Goal: Task Accomplishment & Management: Manage account settings

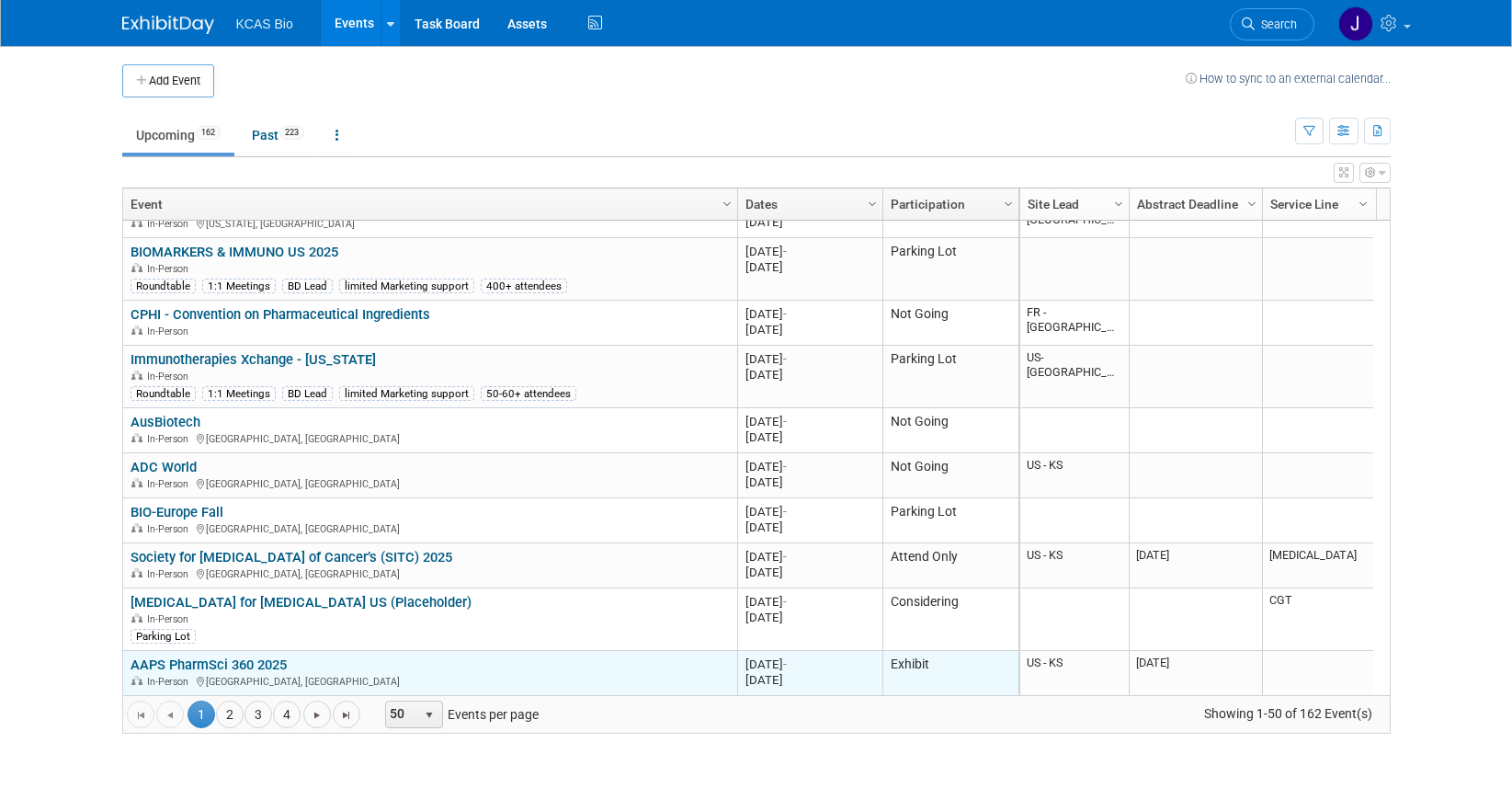
scroll to position [1324, 0]
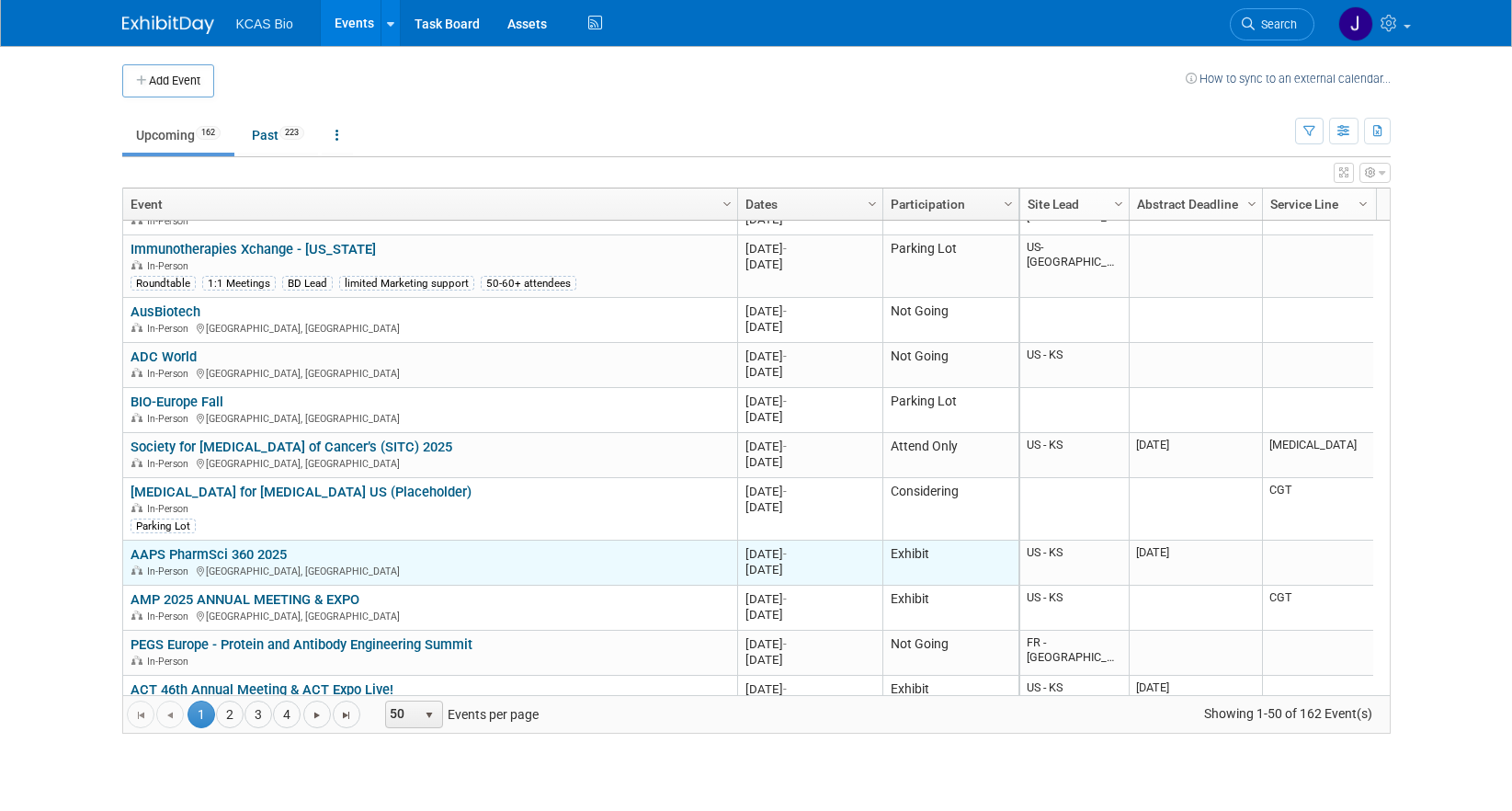
click at [237, 552] on link "AAPS PharmSci 360 2025" at bounding box center [208, 554] width 156 height 17
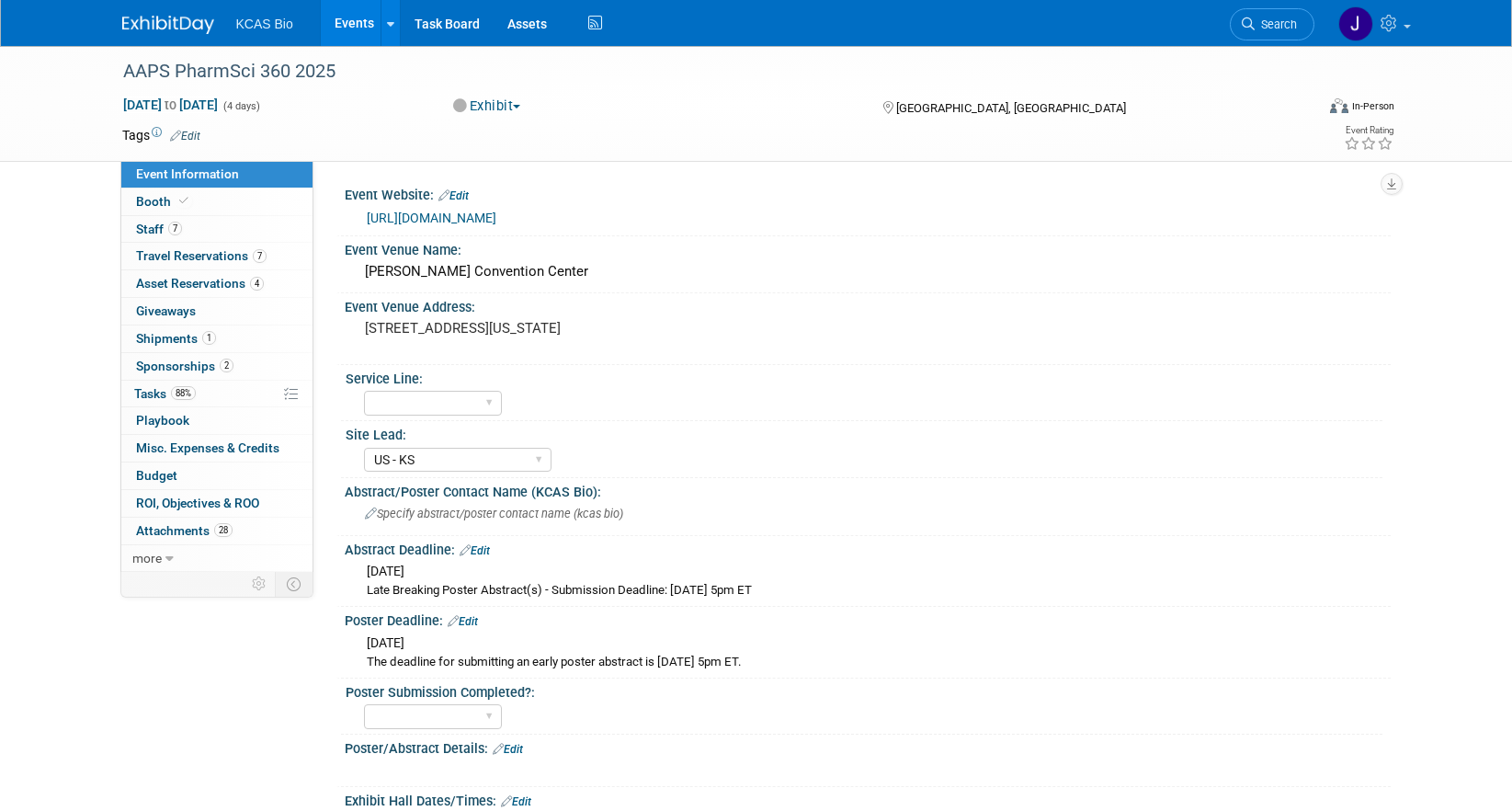
select select "US - KS"
click at [492, 212] on link "[URL][DOMAIN_NAME]" at bounding box center [432, 217] width 130 height 15
drag, startPoint x: 362, startPoint y: 326, endPoint x: 527, endPoint y: 343, distance: 165.9
click at [527, 343] on div "[STREET_ADDRESS][US_STATE]" at bounding box center [563, 336] width 408 height 42
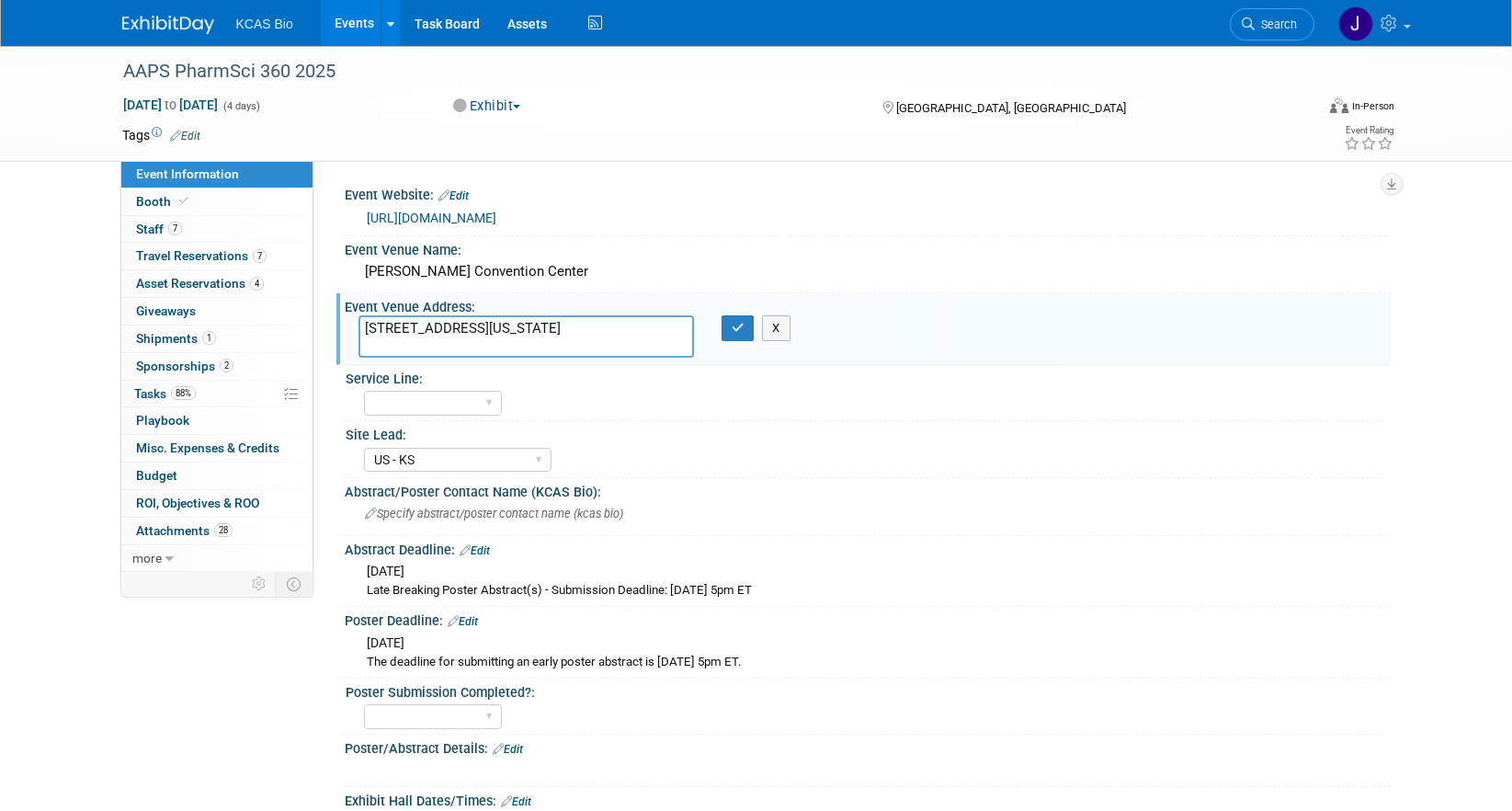
drag, startPoint x: 536, startPoint y: 340, endPoint x: 330, endPoint y: 312, distance: 207.9
click at [330, 312] on div "Event Website: Edit https://www.aaps.org/pharmsci/annual-meeting Event Venue Na…" at bounding box center [851, 366] width 1077 height 411
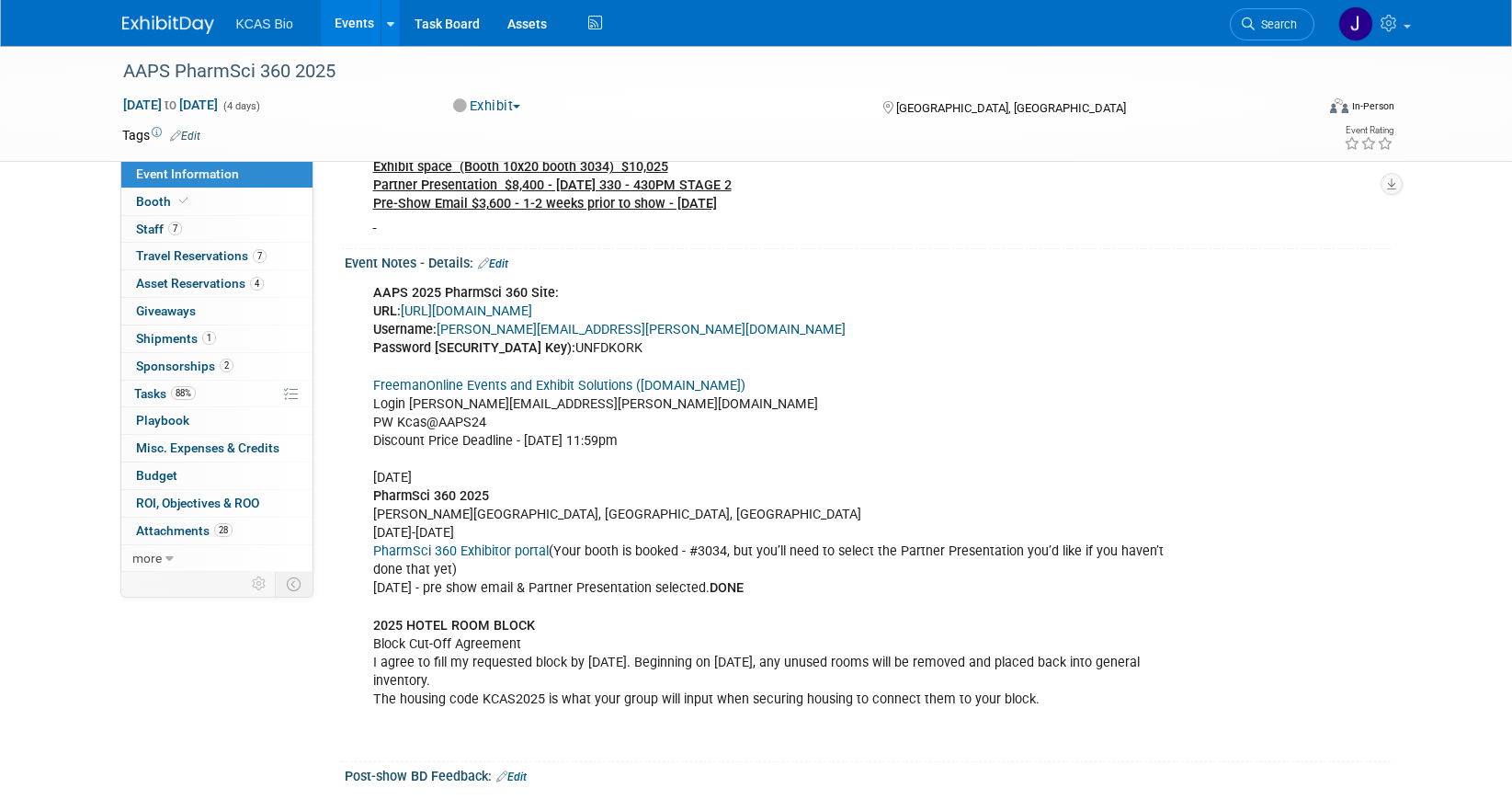
scroll to position [1287, 0]
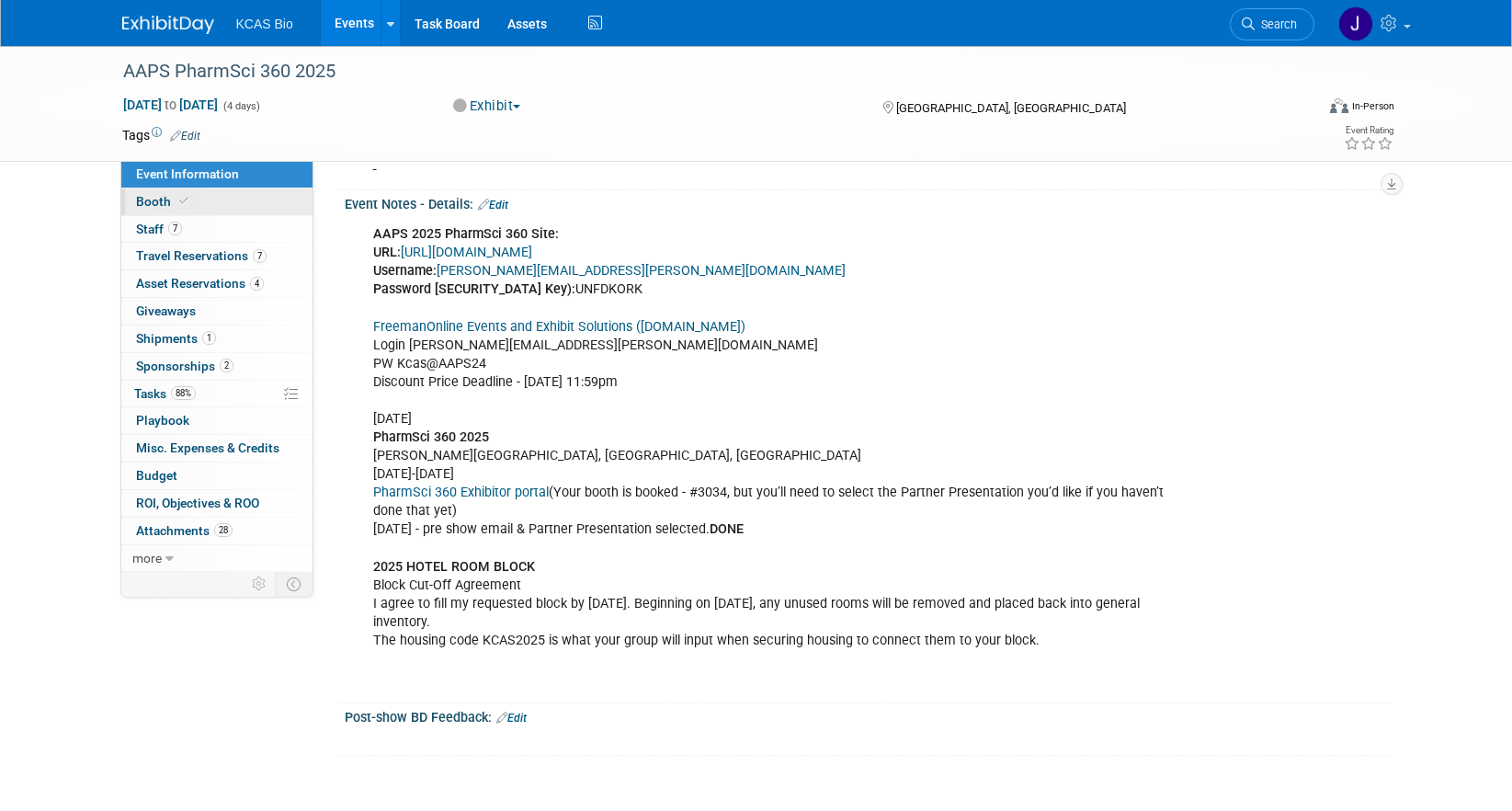
click at [159, 199] on span "Booth" at bounding box center [164, 201] width 56 height 15
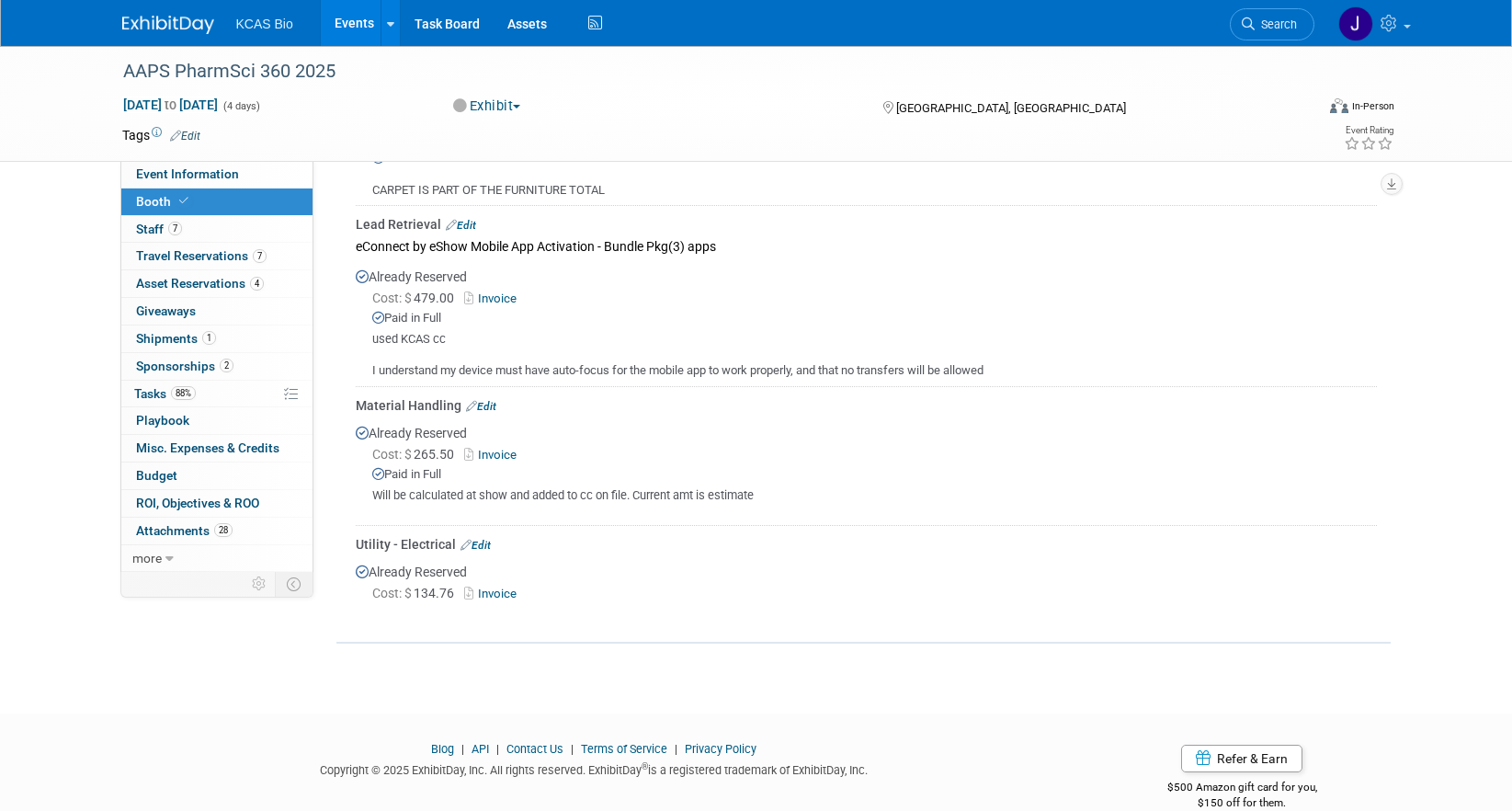
scroll to position [798, 0]
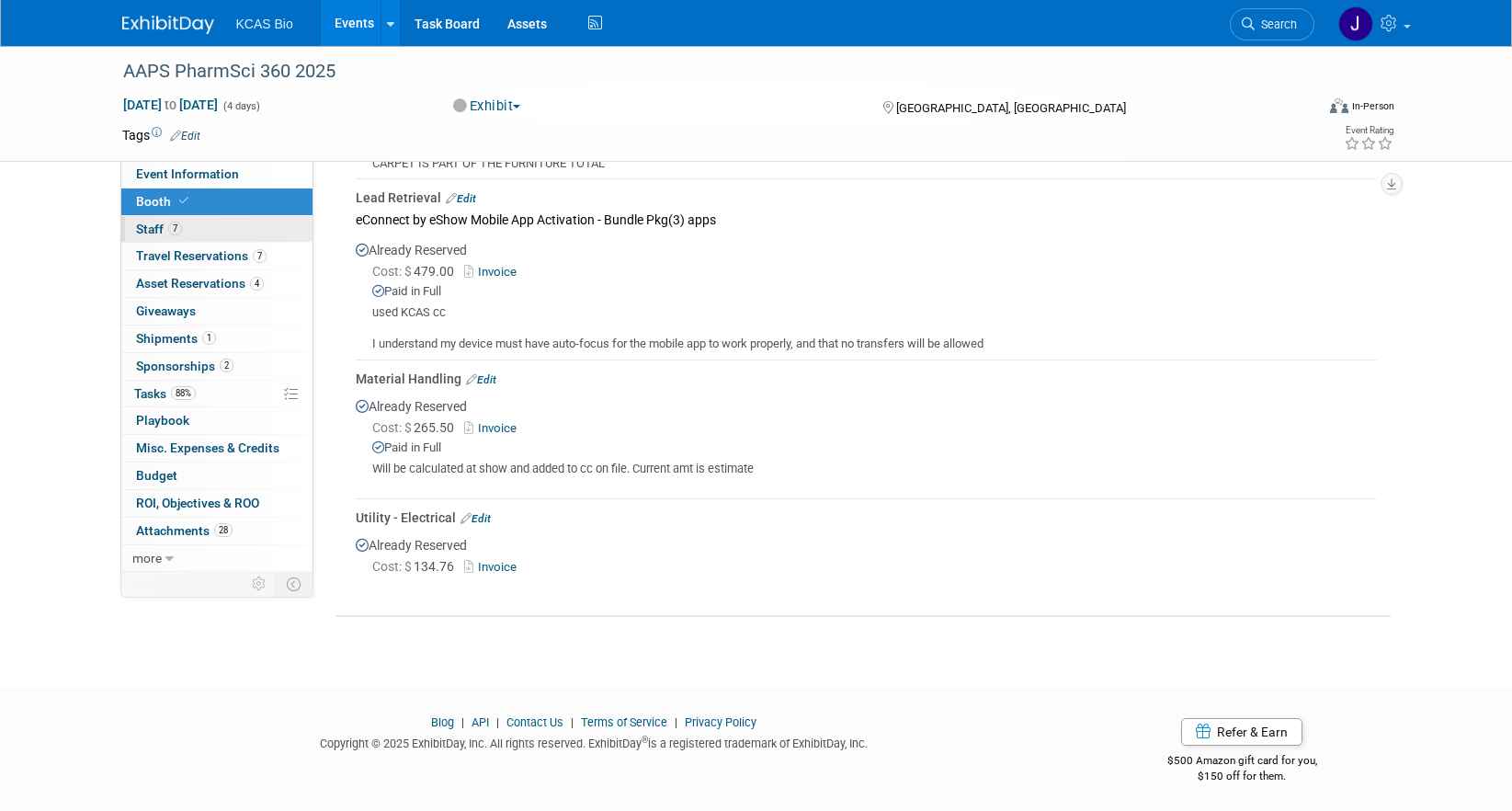
click at [183, 227] on link "7 Staff 7" at bounding box center [217, 229] width 191 height 27
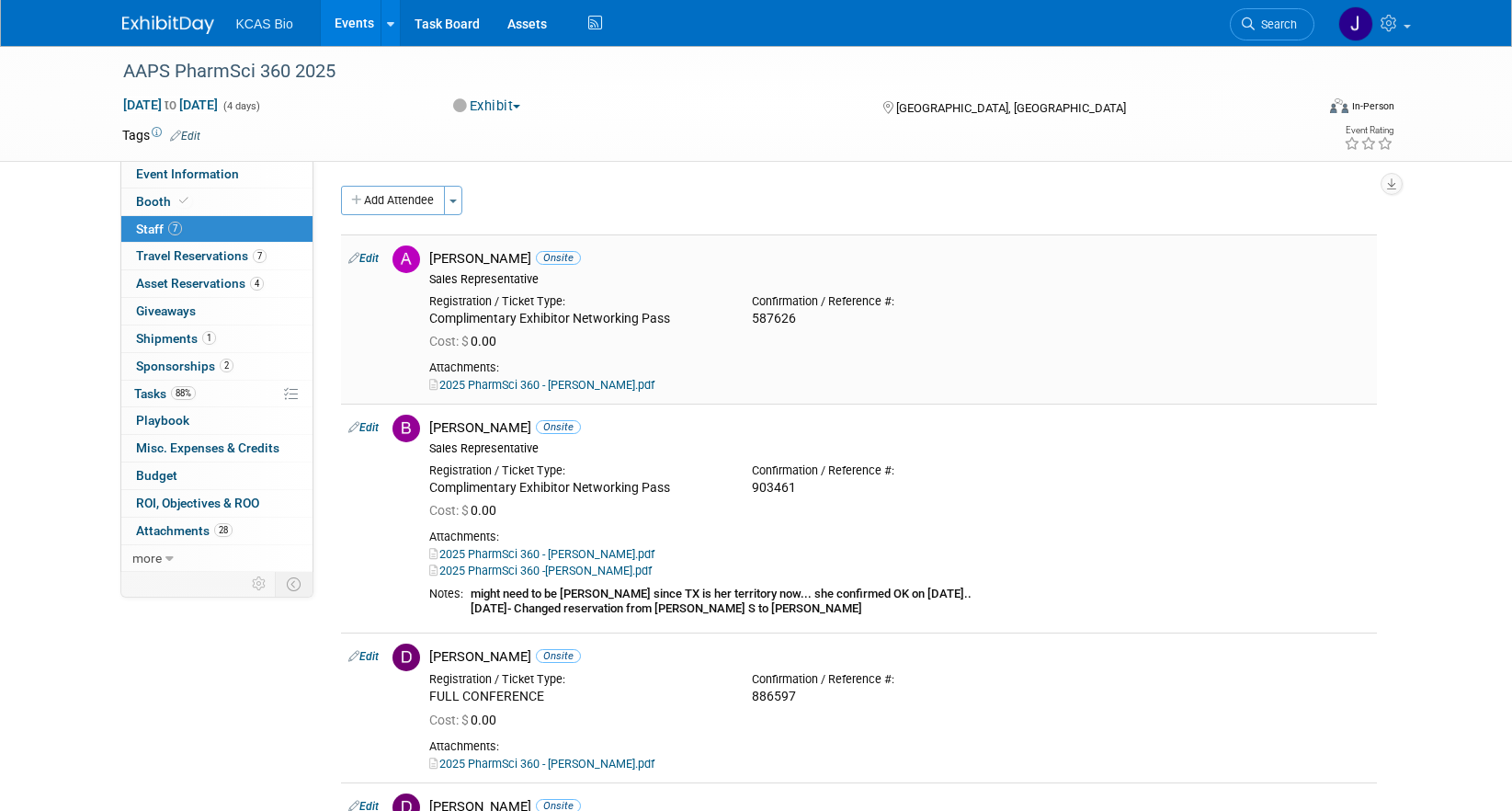
click at [588, 384] on link "2025 PharmSci 360 - ADRIANE CSIKOS.pdf" at bounding box center [541, 385] width 225 height 14
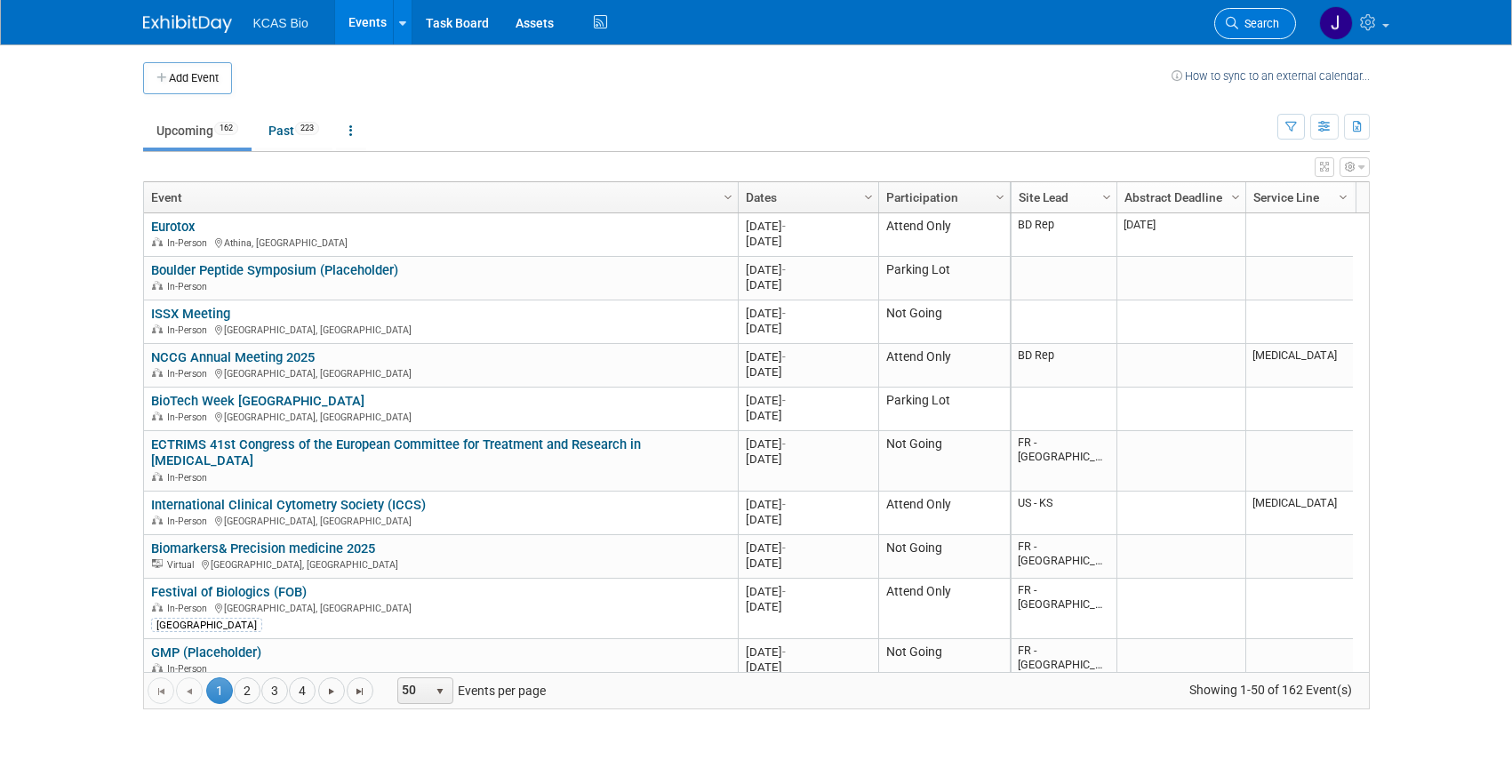
click at [1283, 17] on link "Search" at bounding box center [1255, 23] width 82 height 31
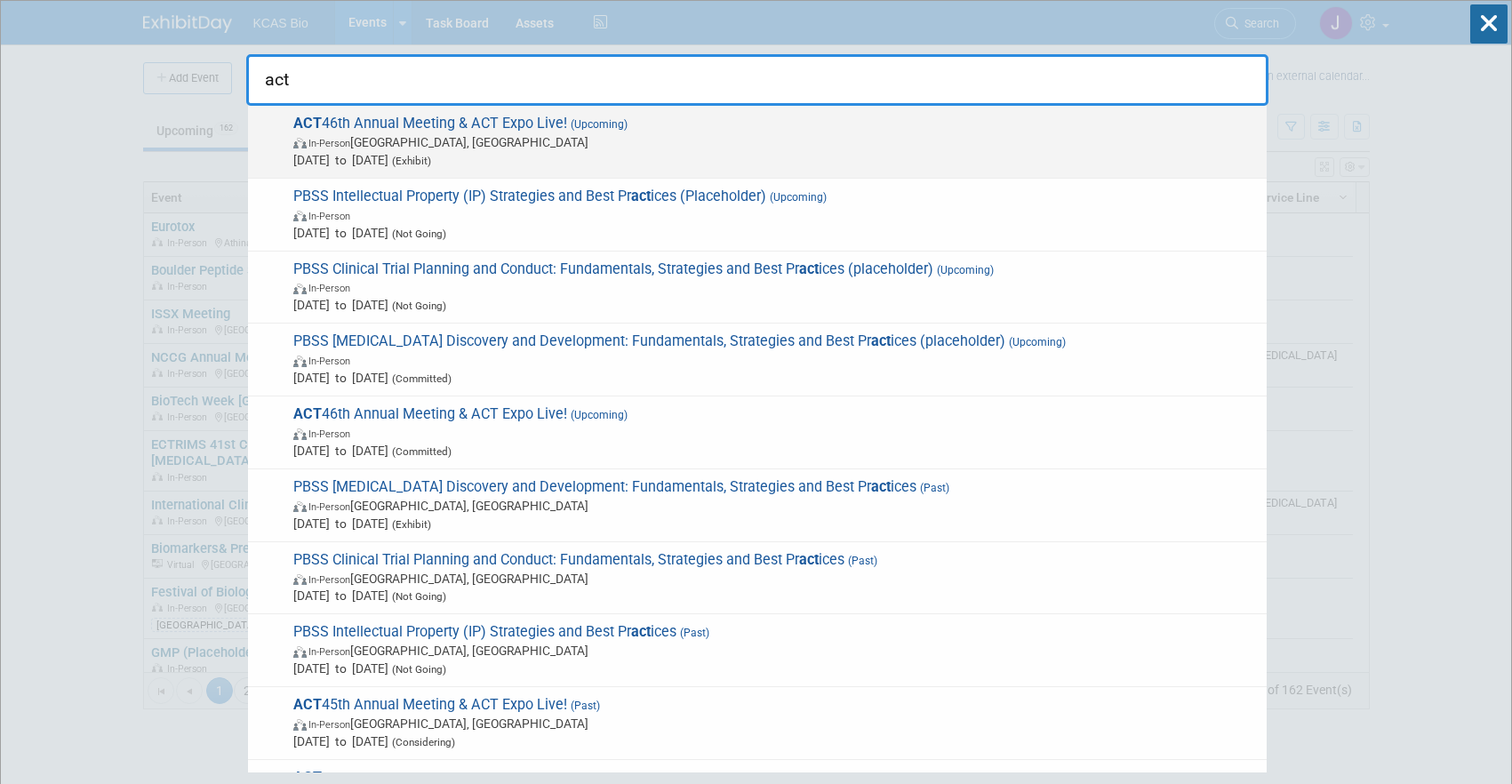
type input "act"
click at [650, 137] on span "In-Person Phoenix, AZ" at bounding box center [775, 141] width 964 height 18
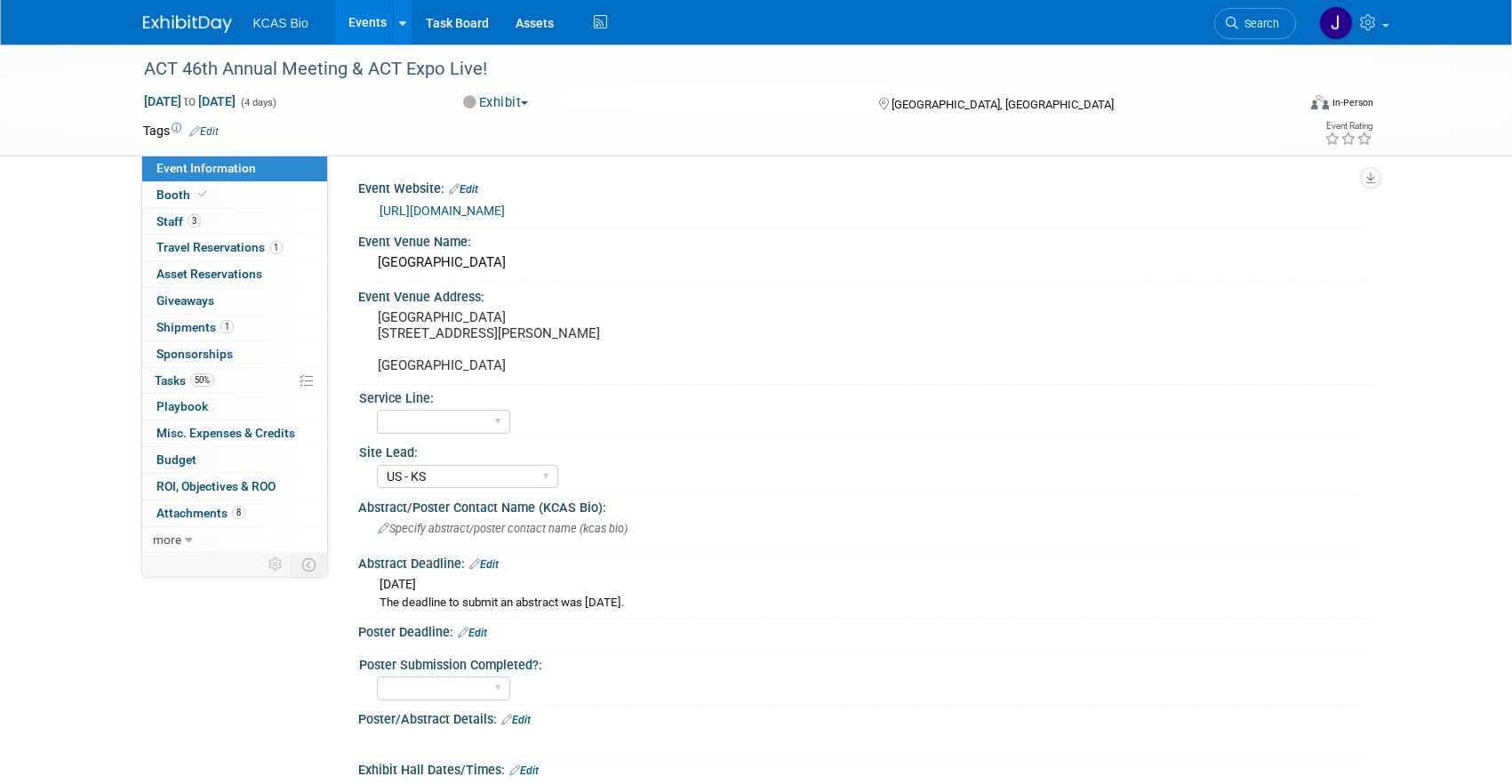
select select "US - KS"
click at [182, 219] on span "Staff 3" at bounding box center [178, 221] width 45 height 14
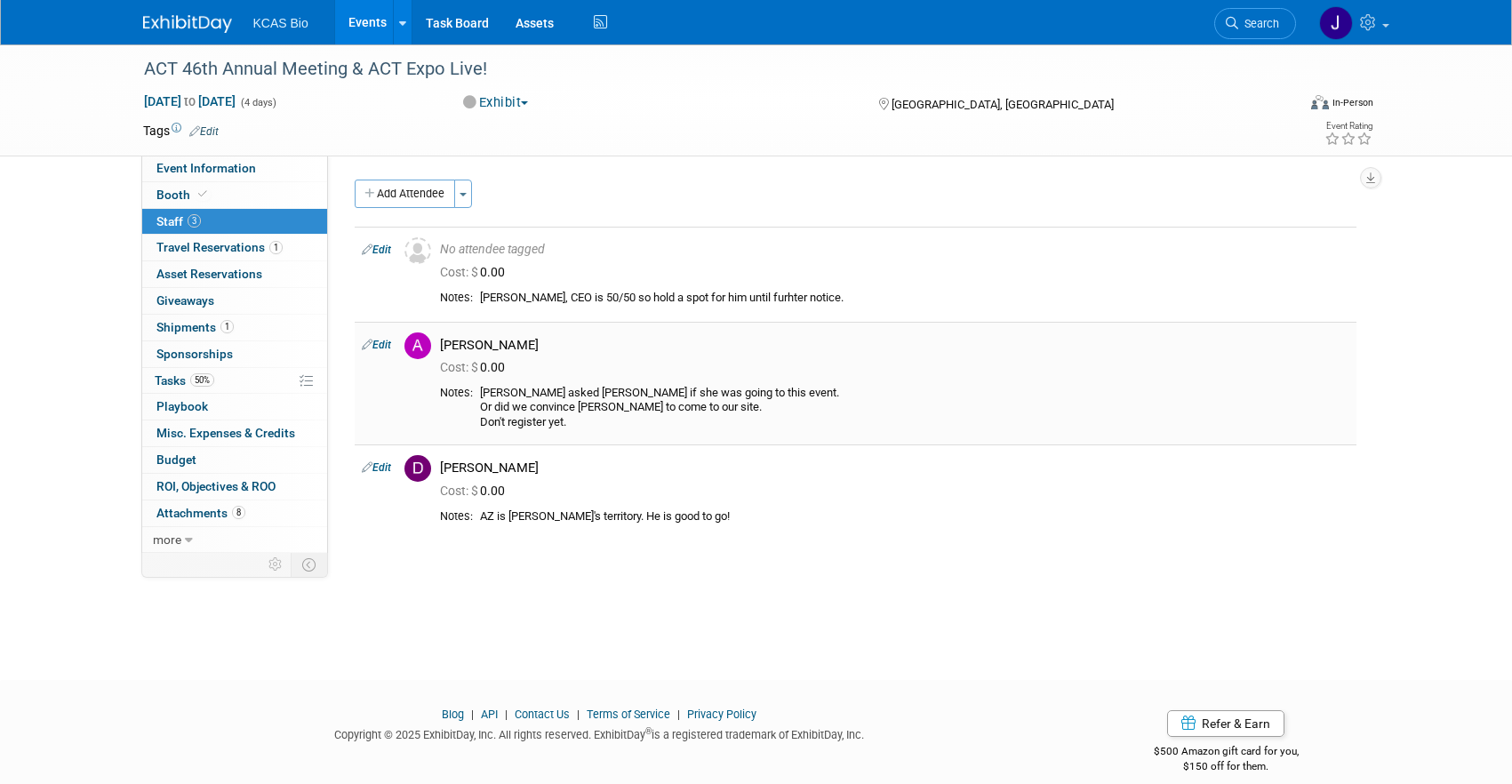
click at [371, 343] on icon at bounding box center [366, 345] width 10 height 19
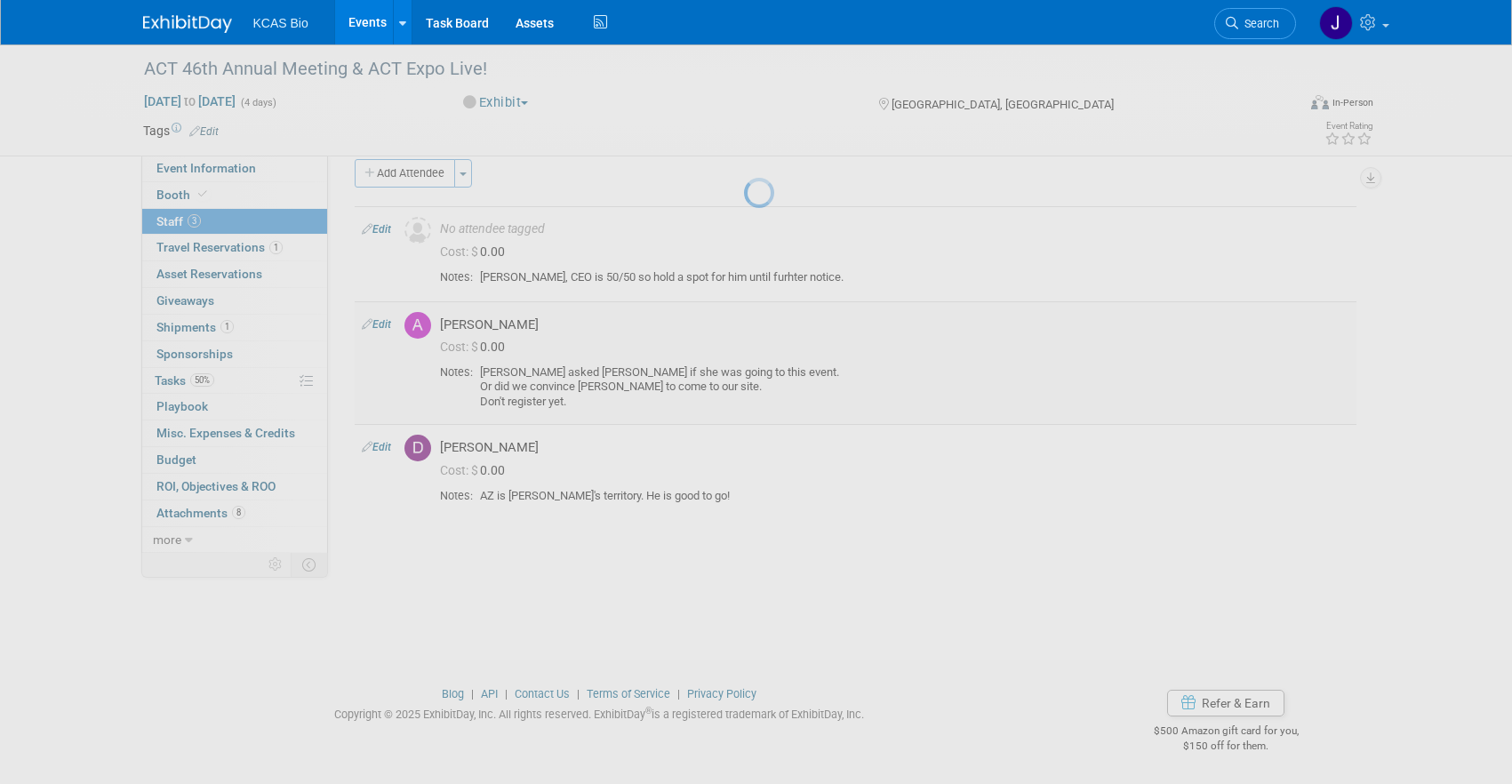
select select "f2e50f2b-a147-4d1d-9efa-906488652a6d"
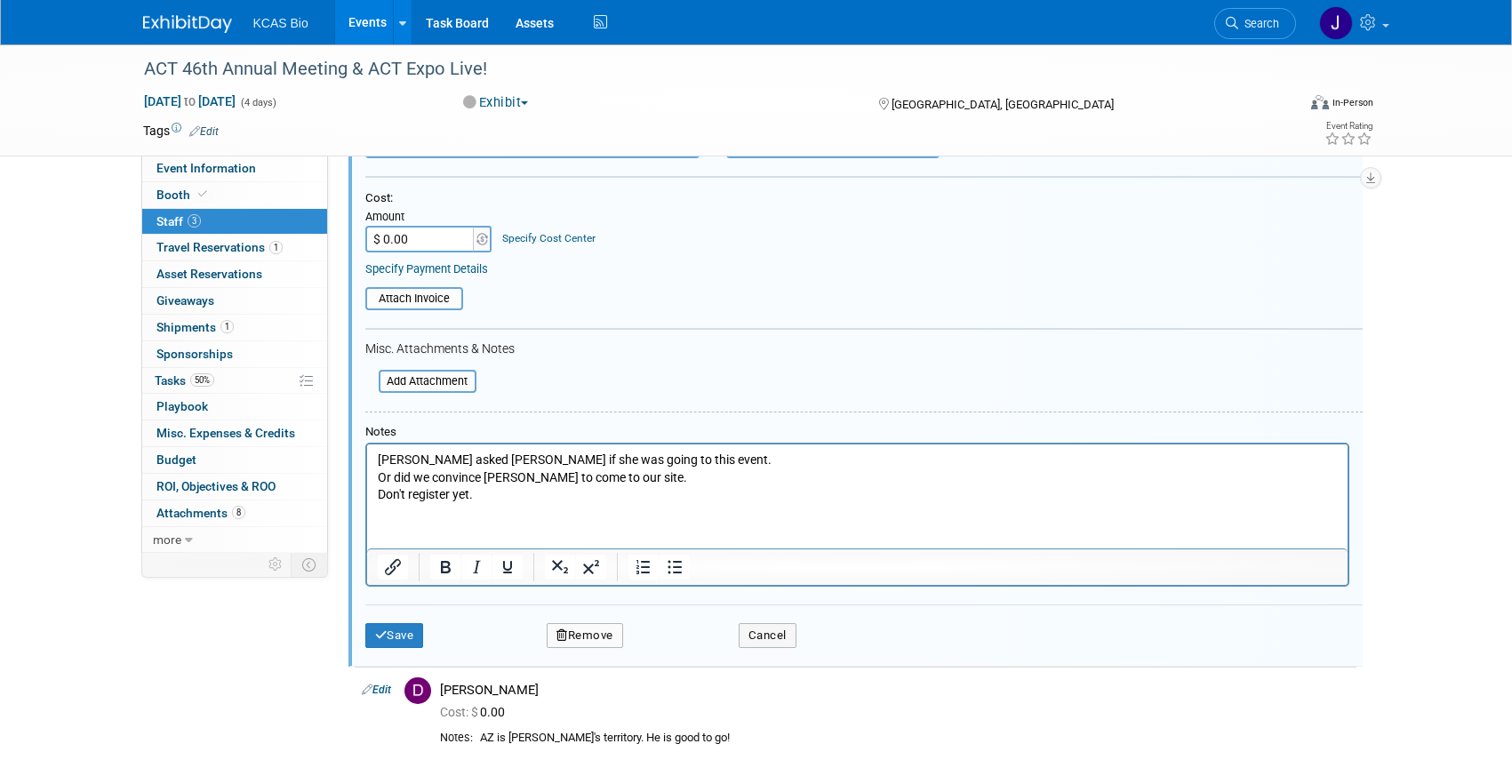
scroll to position [386, 0]
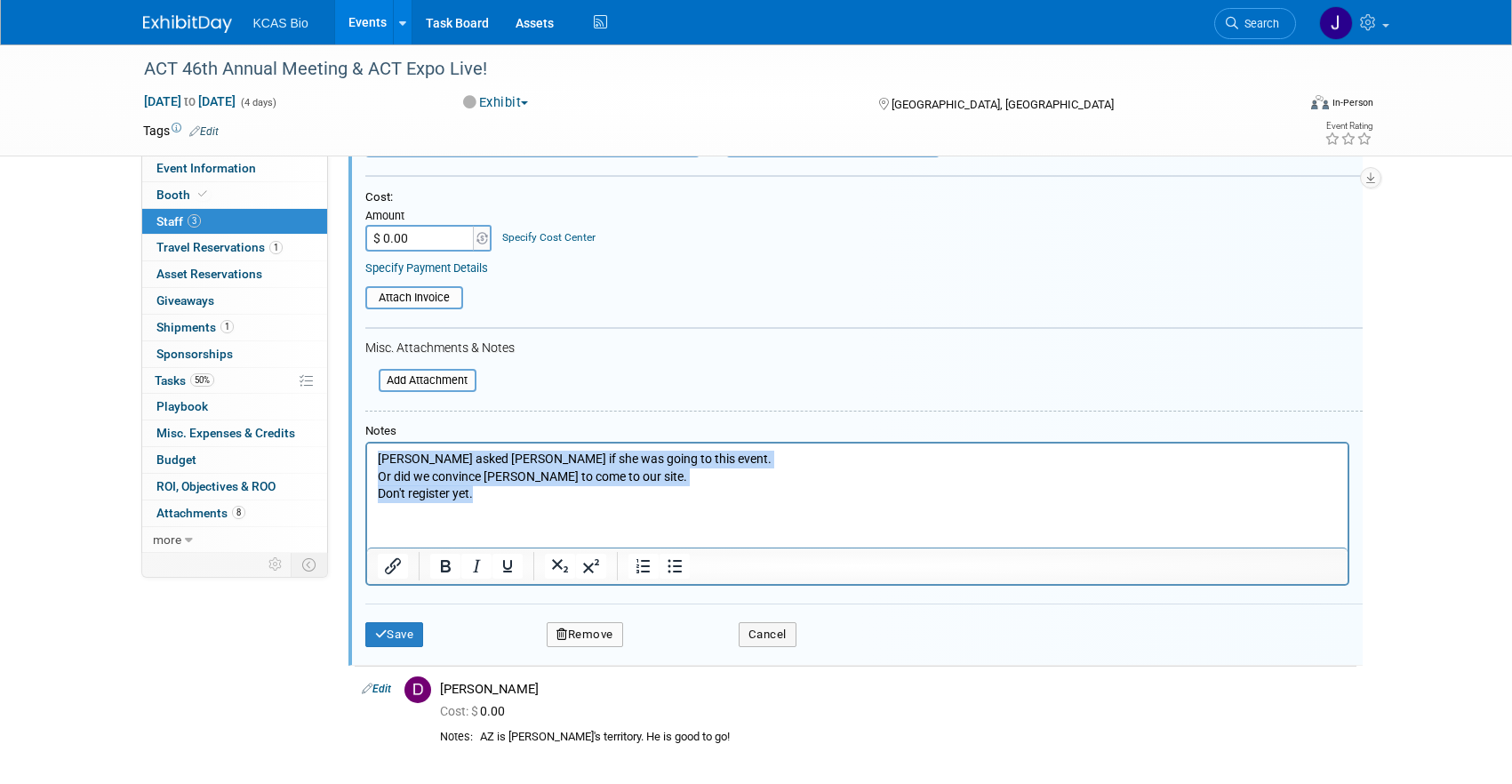
drag, startPoint x: 476, startPoint y: 494, endPoint x: 362, endPoint y: 441, distance: 125.7
click at [366, 442] on html "Lilly asked Adriane if she was going to this event. Or did we convince Lilly to…" at bounding box center [856, 472] width 980 height 60
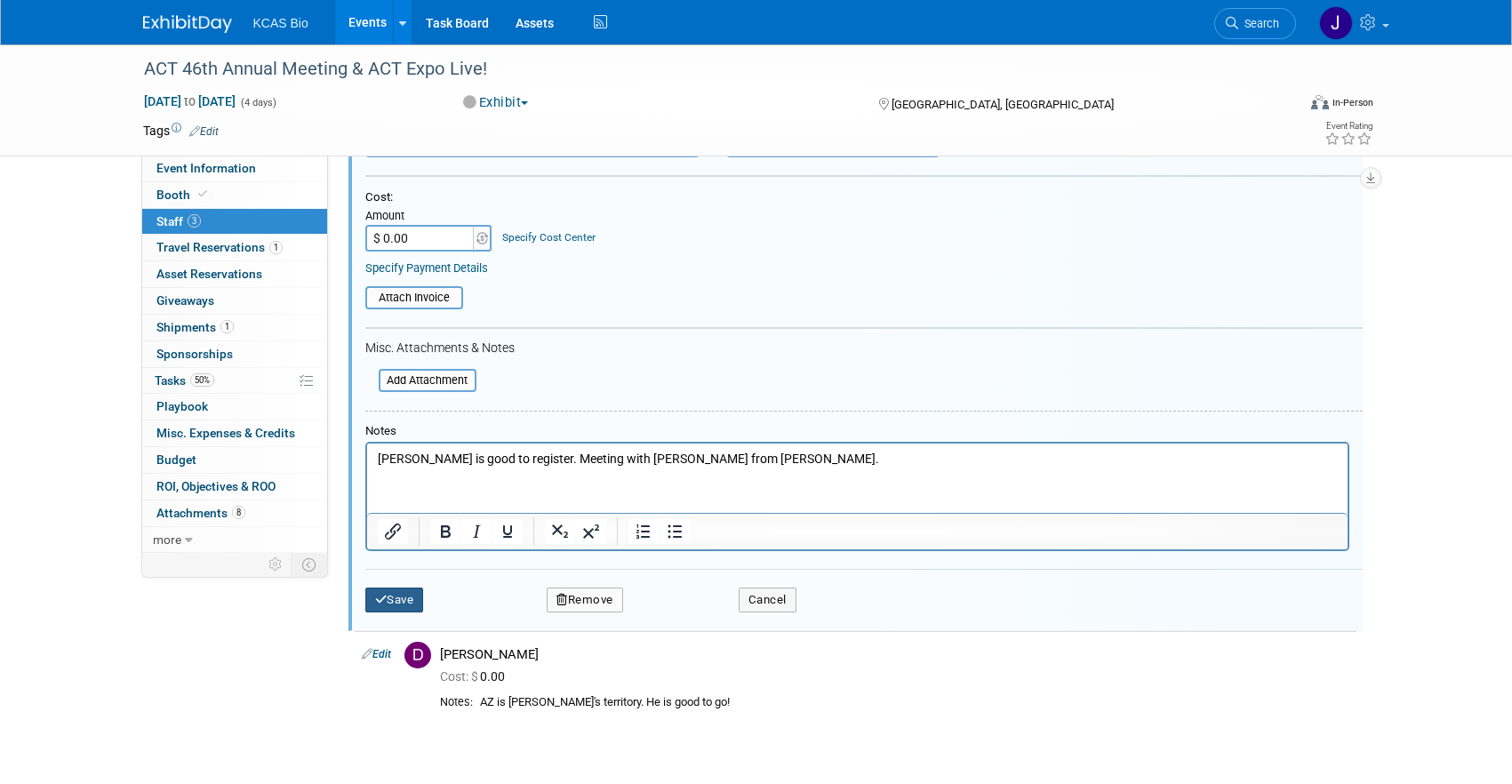
click at [395, 604] on button "Save" at bounding box center [395, 600] width 59 height 25
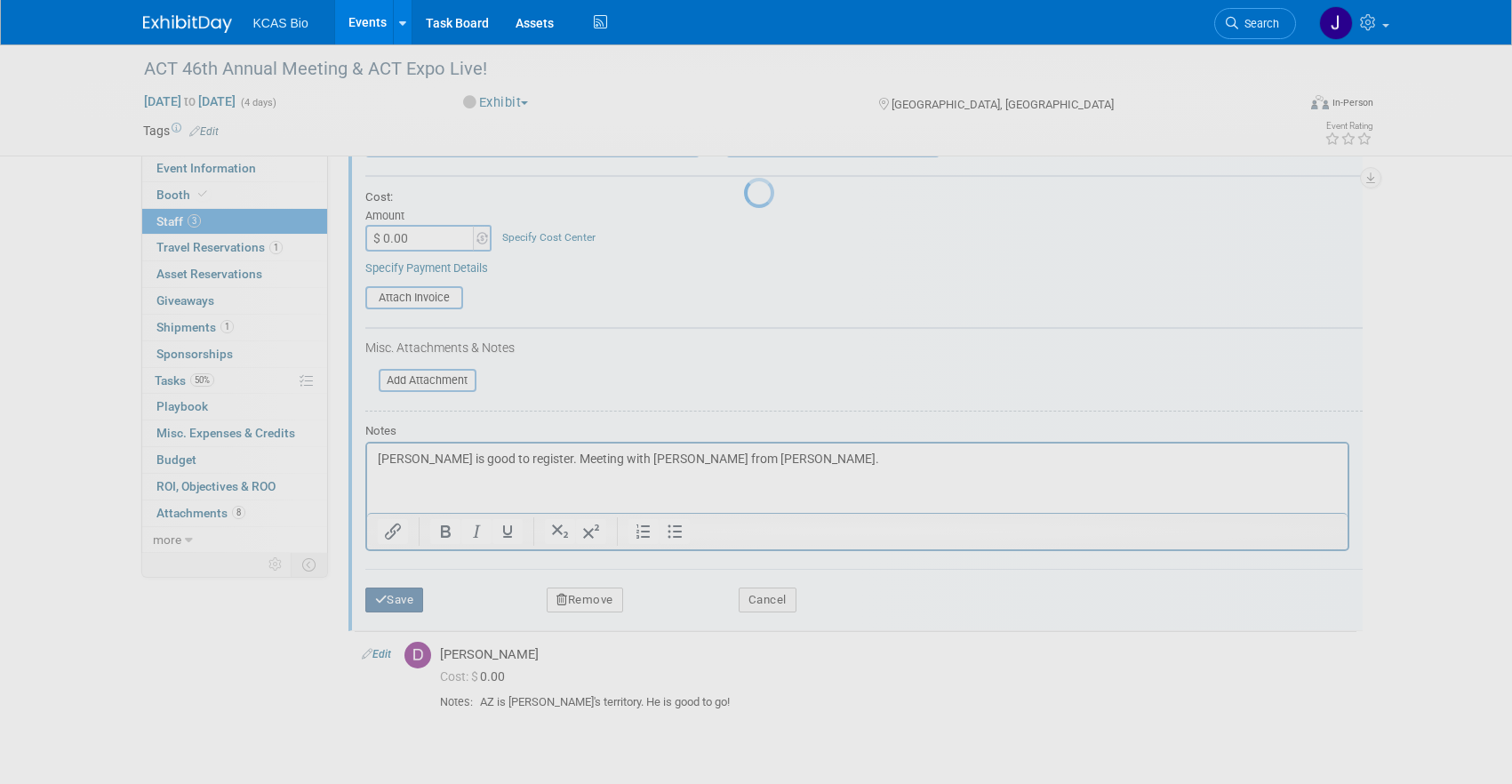
scroll to position [21, 0]
